Goal: Transaction & Acquisition: Purchase product/service

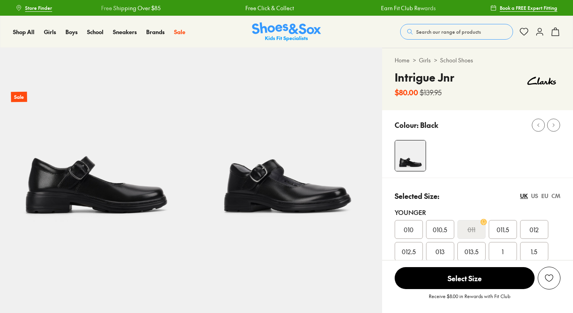
select select "*"
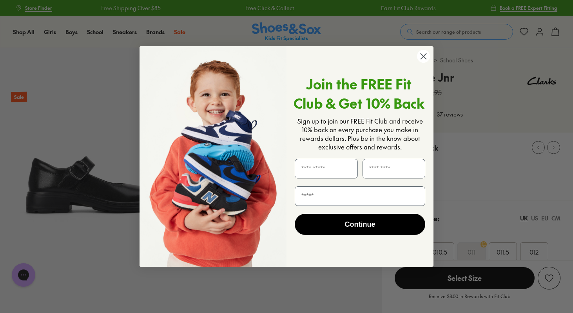
click at [426, 61] on circle "Close dialog" at bounding box center [423, 56] width 13 height 13
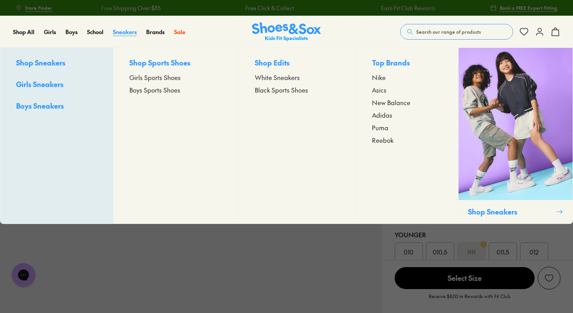
click at [122, 34] on span "Sneakers" at bounding box center [125, 32] width 24 height 8
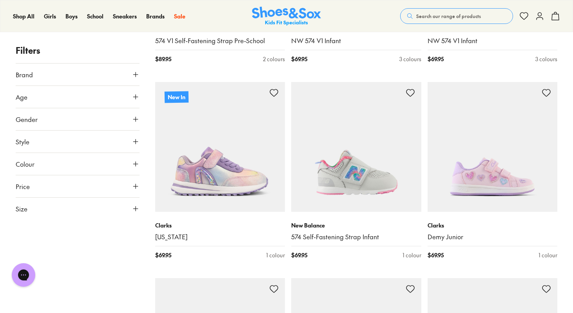
scroll to position [686, 0]
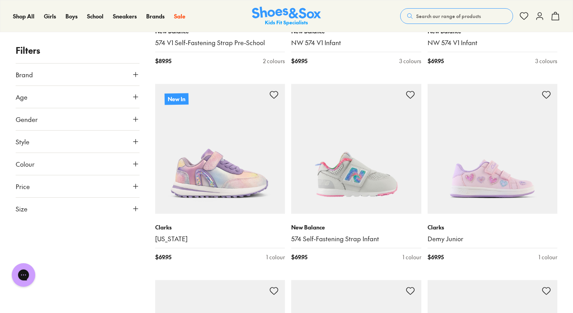
click at [136, 97] on icon at bounding box center [136, 97] width 8 height 8
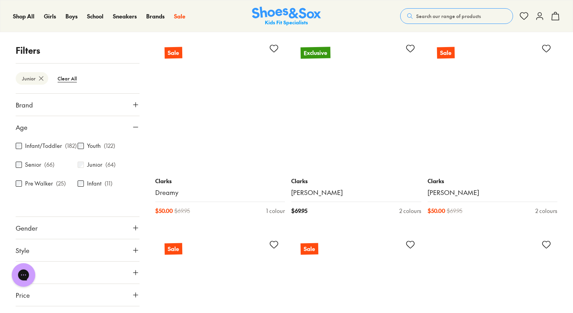
scroll to position [1517, 0]
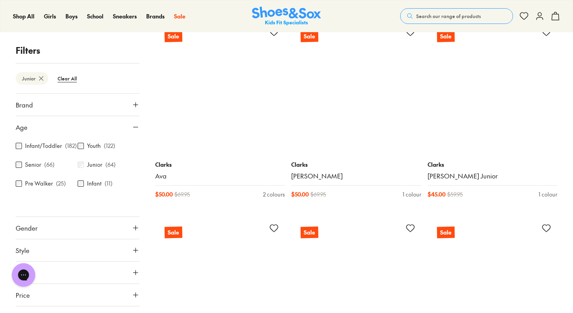
scroll to position [2515, 0]
